Goal: Task Accomplishment & Management: Manage account settings

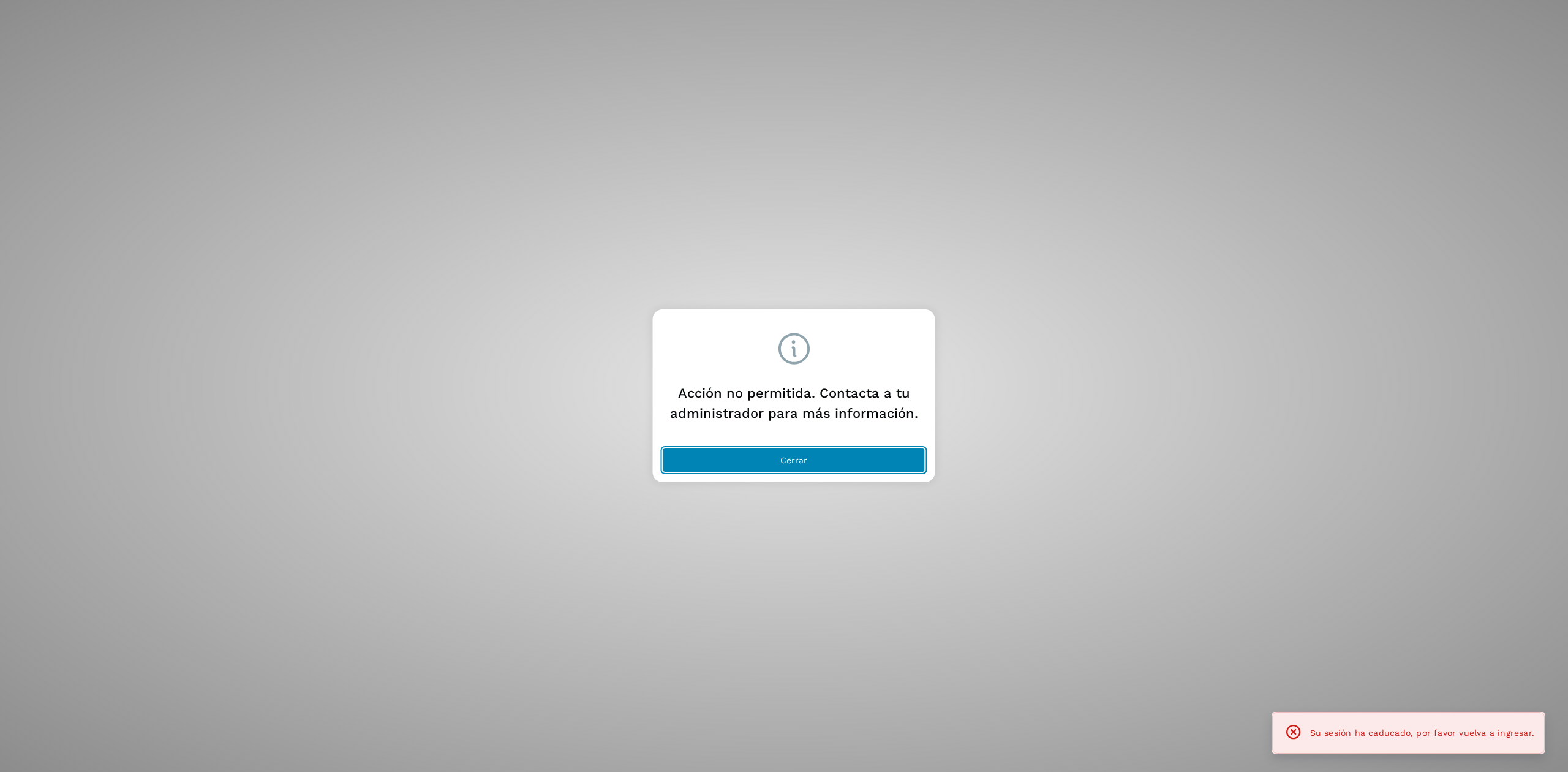
click at [875, 466] on button "Cerrar" at bounding box center [794, 459] width 263 height 25
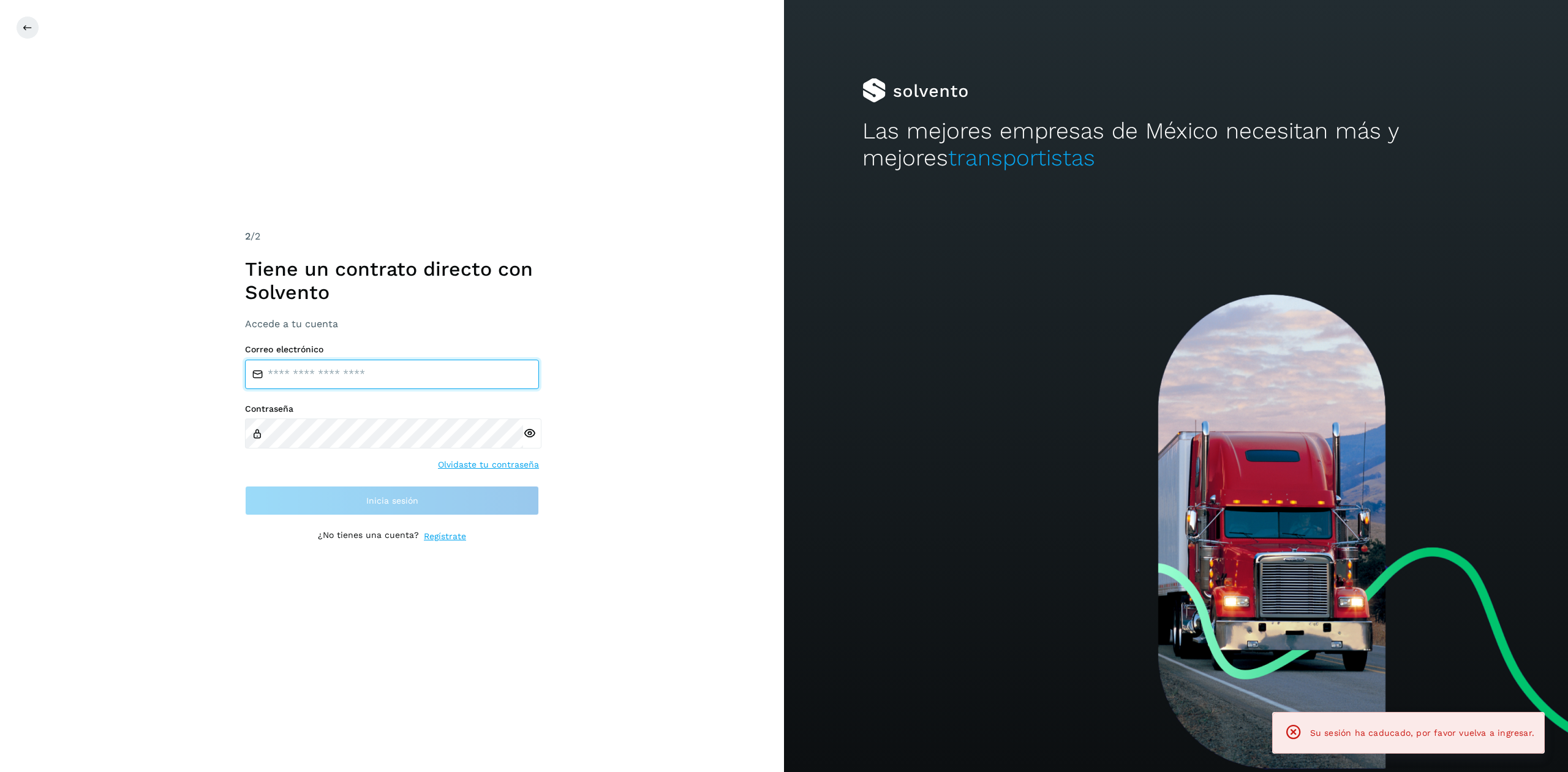
type input "**********"
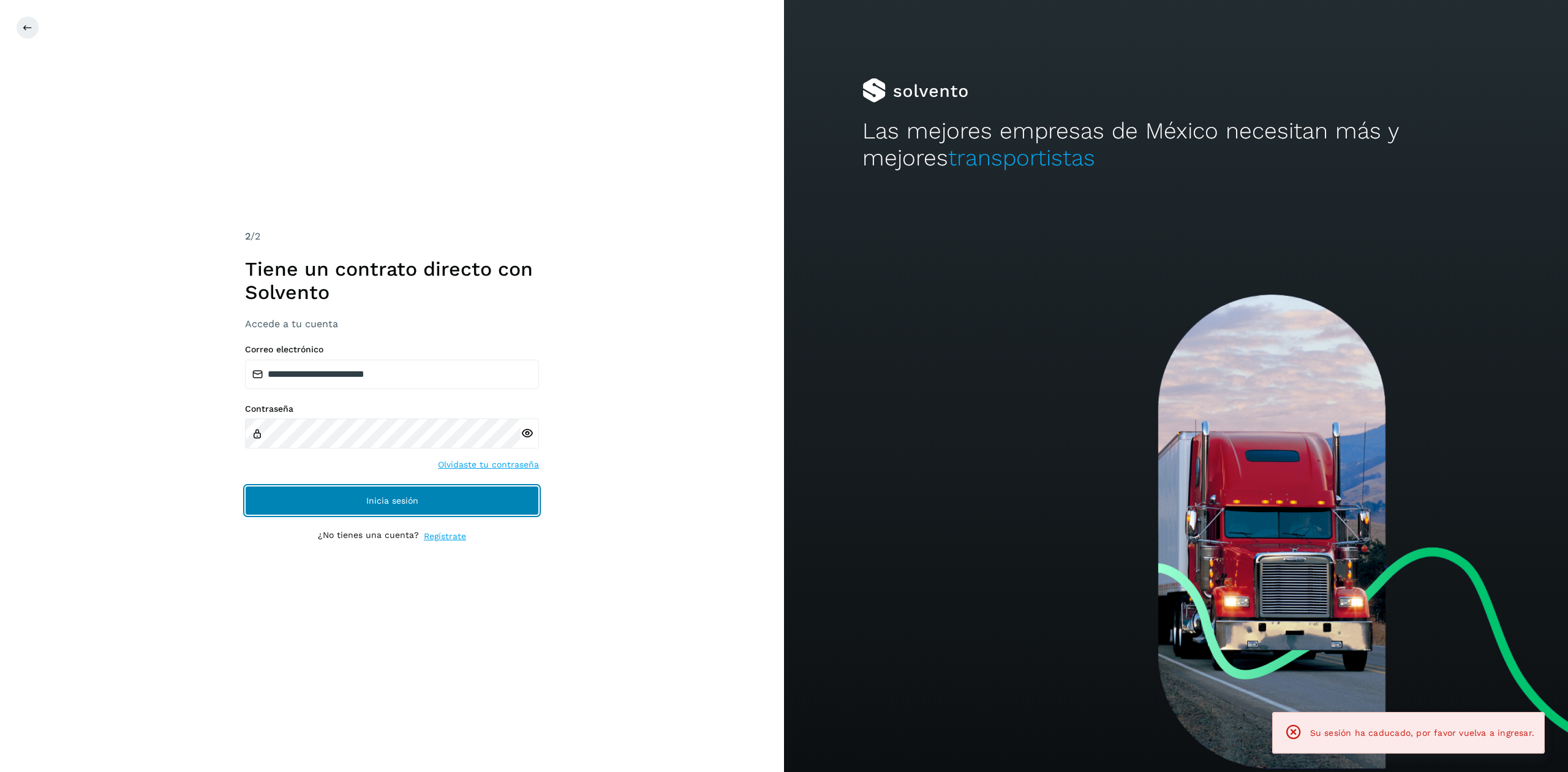
click at [417, 501] on span "Inicia sesión" at bounding box center [392, 500] width 52 height 8
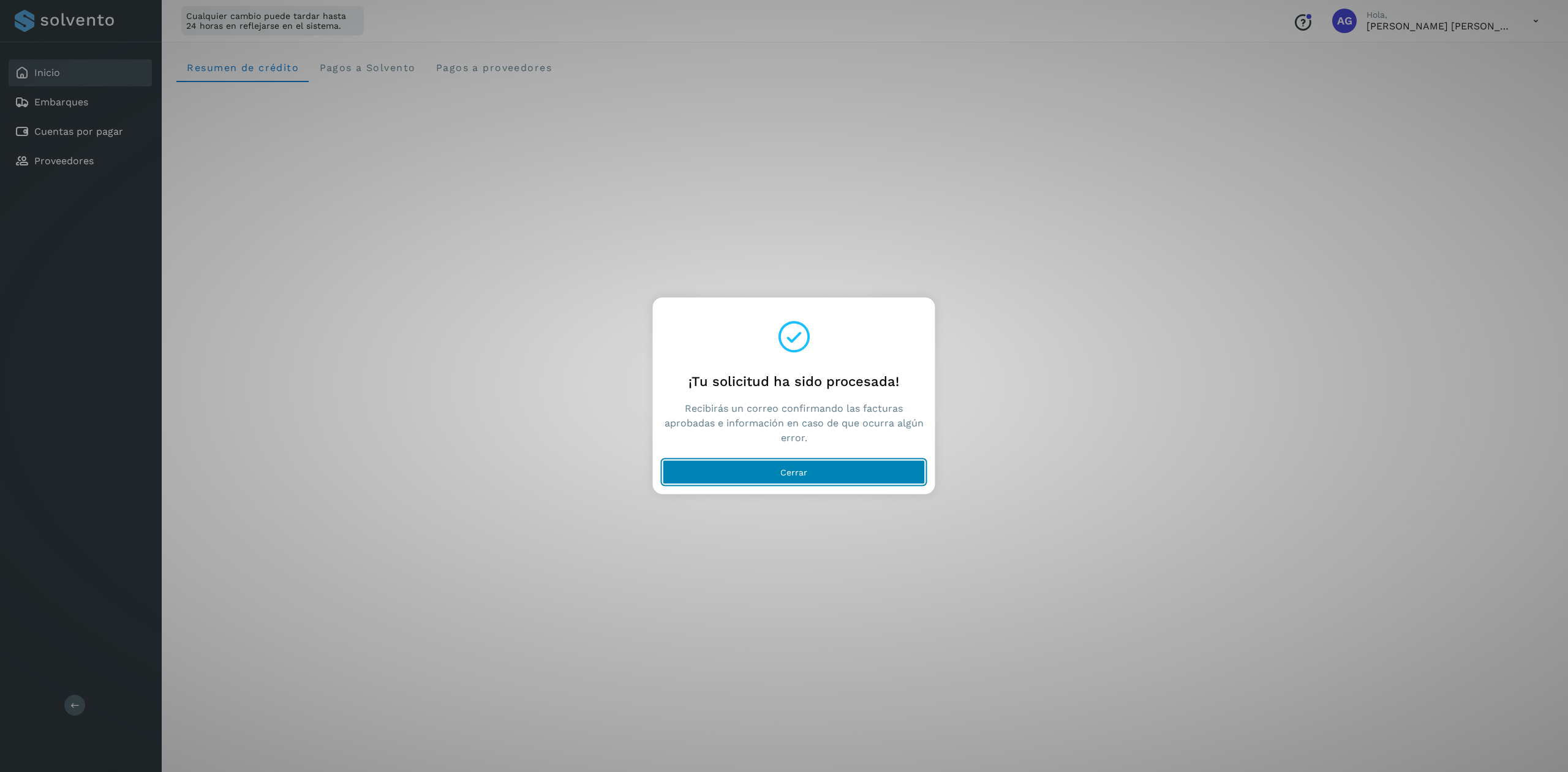
click at [806, 473] on span "Cerrar" at bounding box center [794, 472] width 27 height 8
